Goal: Task Accomplishment & Management: Manage account settings

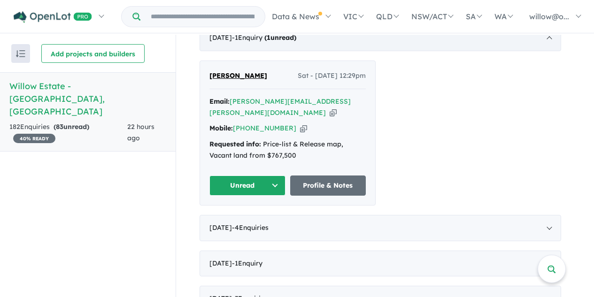
scroll to position [329, 0]
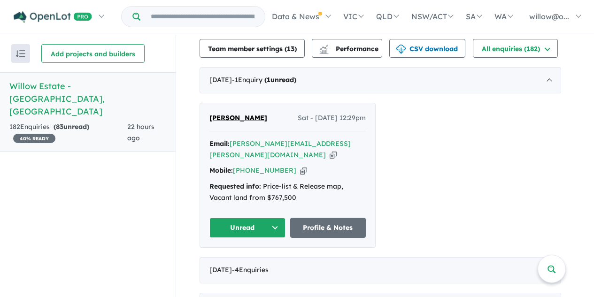
drag, startPoint x: 250, startPoint y: 116, endPoint x: 244, endPoint y: 127, distance: 12.4
click at [244, 127] on div "[PERSON_NAME] - [DATE] 12:29pm" at bounding box center [288, 122] width 156 height 19
drag, startPoint x: 267, startPoint y: 120, endPoint x: 218, endPoint y: 122, distance: 49.4
click at [211, 122] on div "[PERSON_NAME] - [DATE] 12:29pm Email: [PERSON_NAME][EMAIL_ADDRESS][PERSON_NAME]…" at bounding box center [287, 175] width 175 height 144
copy span "[PERSON_NAME]"
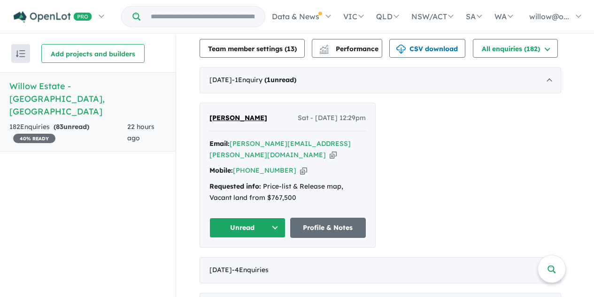
click at [336, 150] on icon "button" at bounding box center [333, 155] width 7 height 10
copy span "[PERSON_NAME]"
click at [300, 166] on icon "button" at bounding box center [303, 171] width 7 height 10
copy span "[PERSON_NAME]"
click at [279, 218] on button "Unread" at bounding box center [248, 228] width 76 height 20
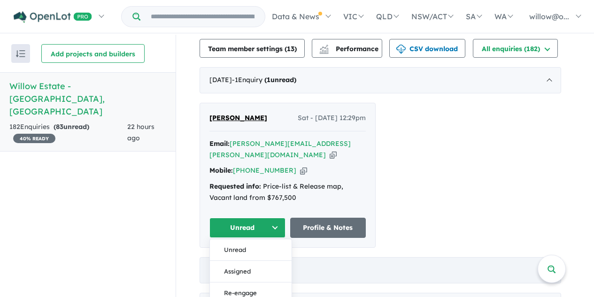
click at [249, 261] on button "Assigned" at bounding box center [251, 272] width 82 height 22
